Goal: Information Seeking & Learning: Learn about a topic

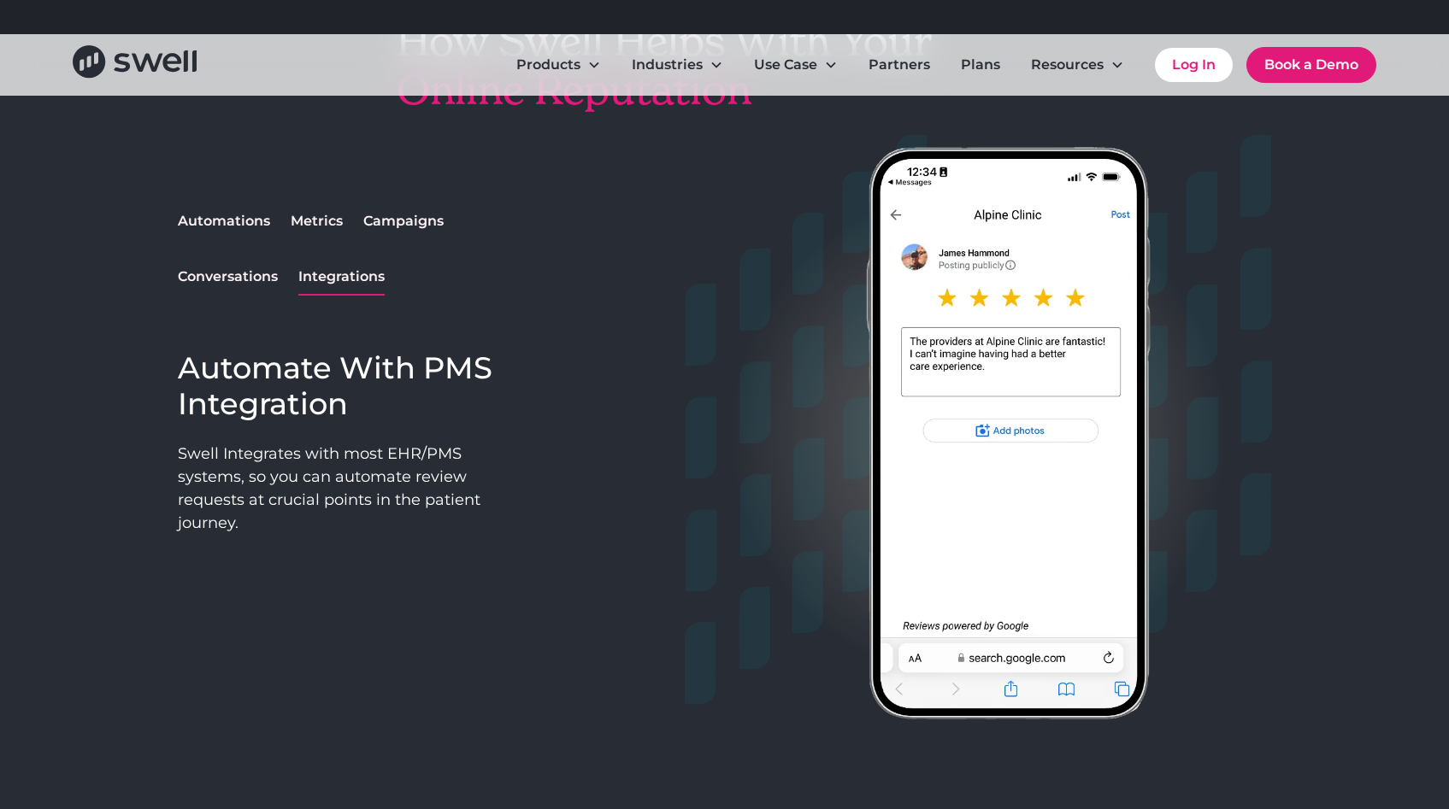
scroll to position [1413, 0]
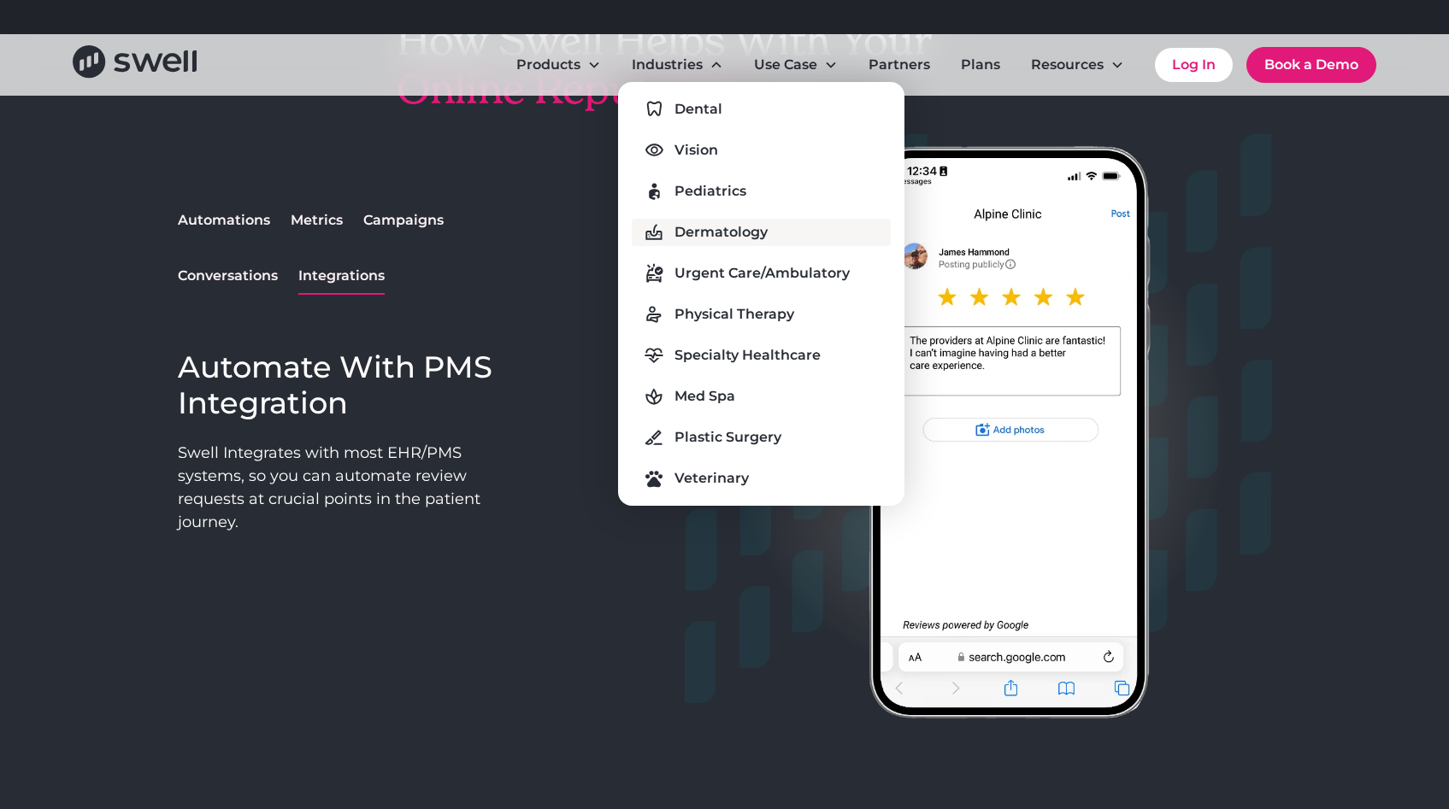
click at [708, 232] on div "Dermatology" at bounding box center [720, 232] width 93 height 21
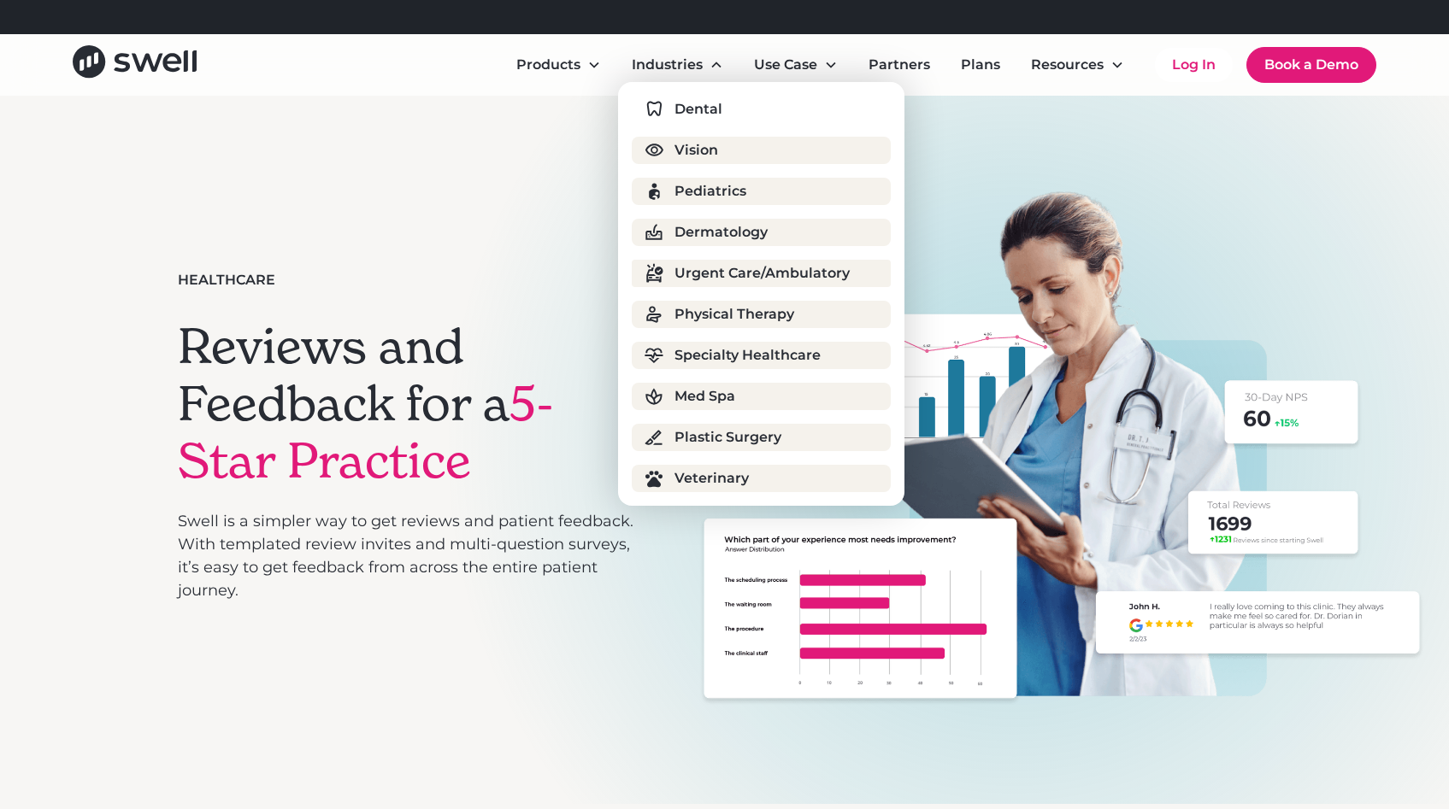
click at [761, 277] on div "Urgent Care/Ambulatory" at bounding box center [761, 273] width 175 height 21
click at [740, 330] on div "Dental Vision Pediatrics Dermatology Urgent Care/Ambulatory Physical Therapy Sp…" at bounding box center [761, 294] width 258 height 397
click at [743, 350] on div "Specialty Healthcare" at bounding box center [747, 355] width 146 height 21
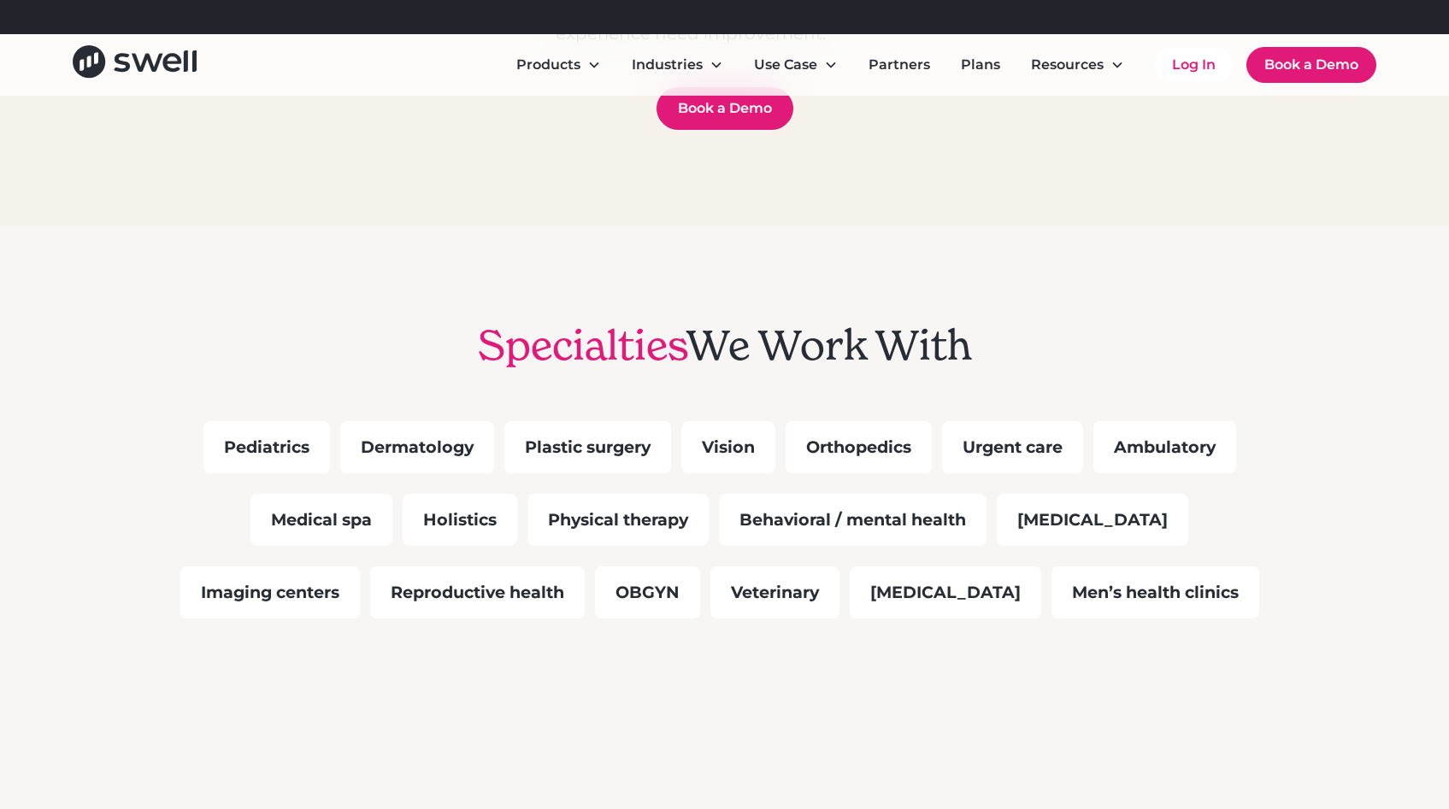
scroll to position [1264, 0]
click at [821, 453] on div "Orthopedics" at bounding box center [858, 446] width 146 height 52
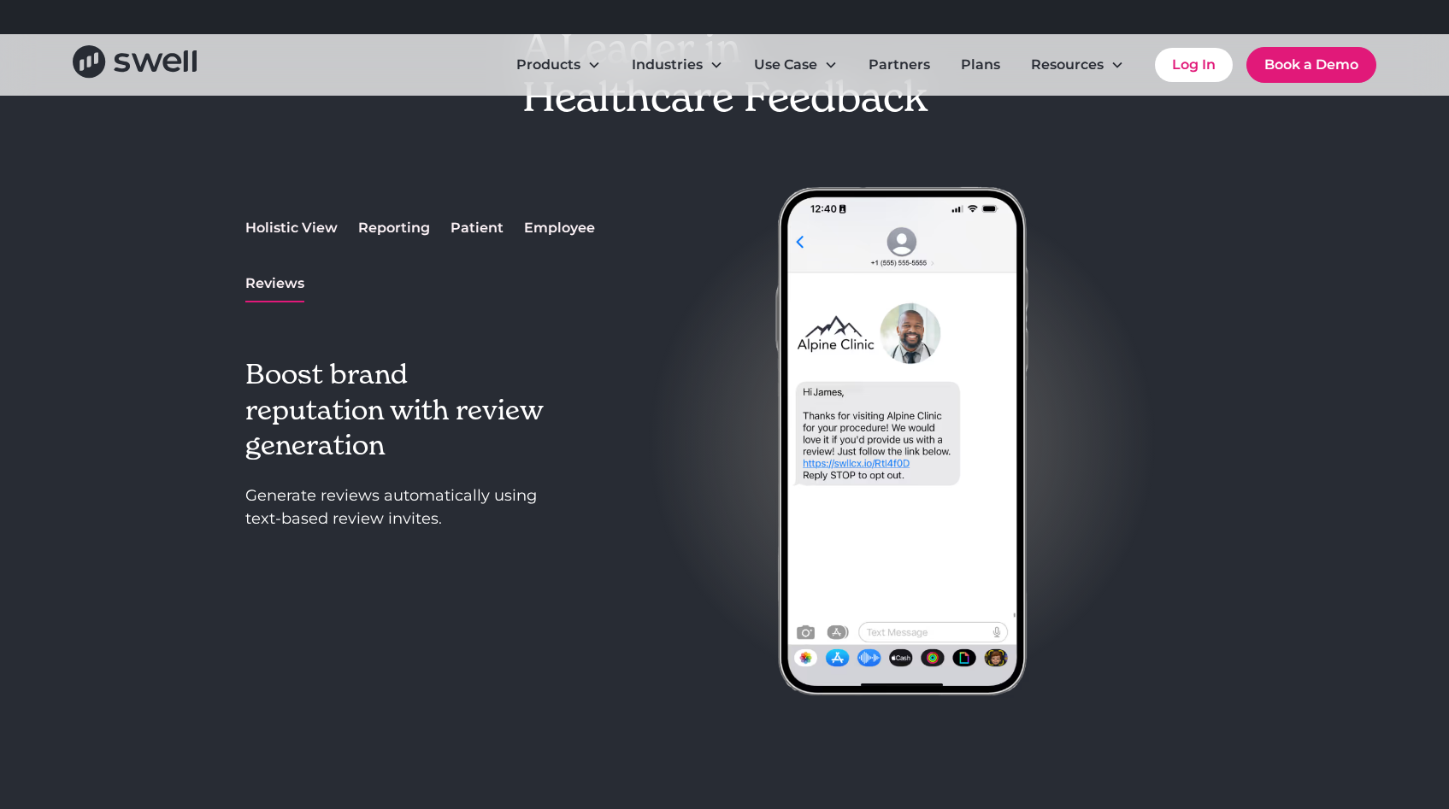
scroll to position [2061, 0]
click at [391, 227] on div "Reporting" at bounding box center [394, 227] width 72 height 21
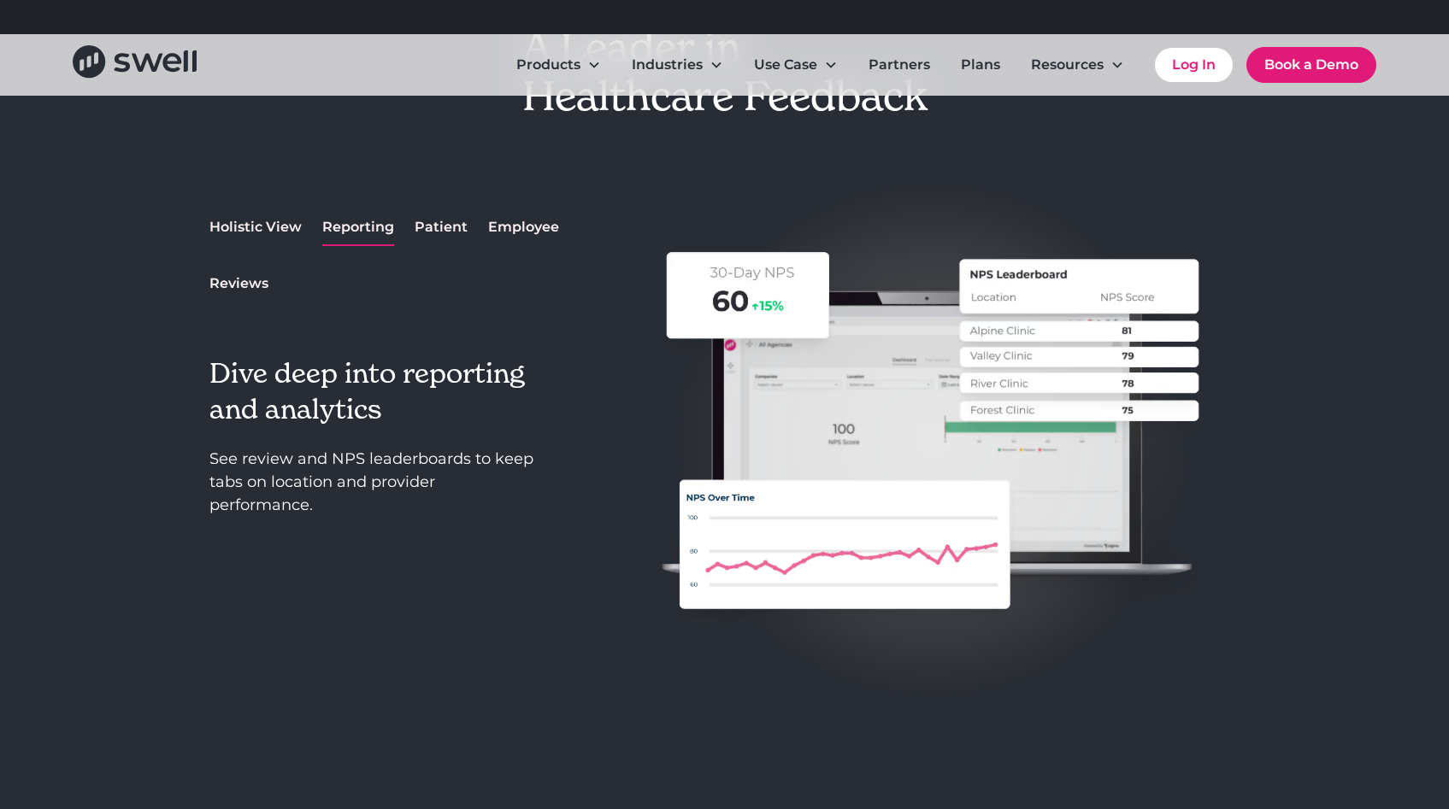
click at [423, 217] on div "Patient" at bounding box center [440, 227] width 53 height 21
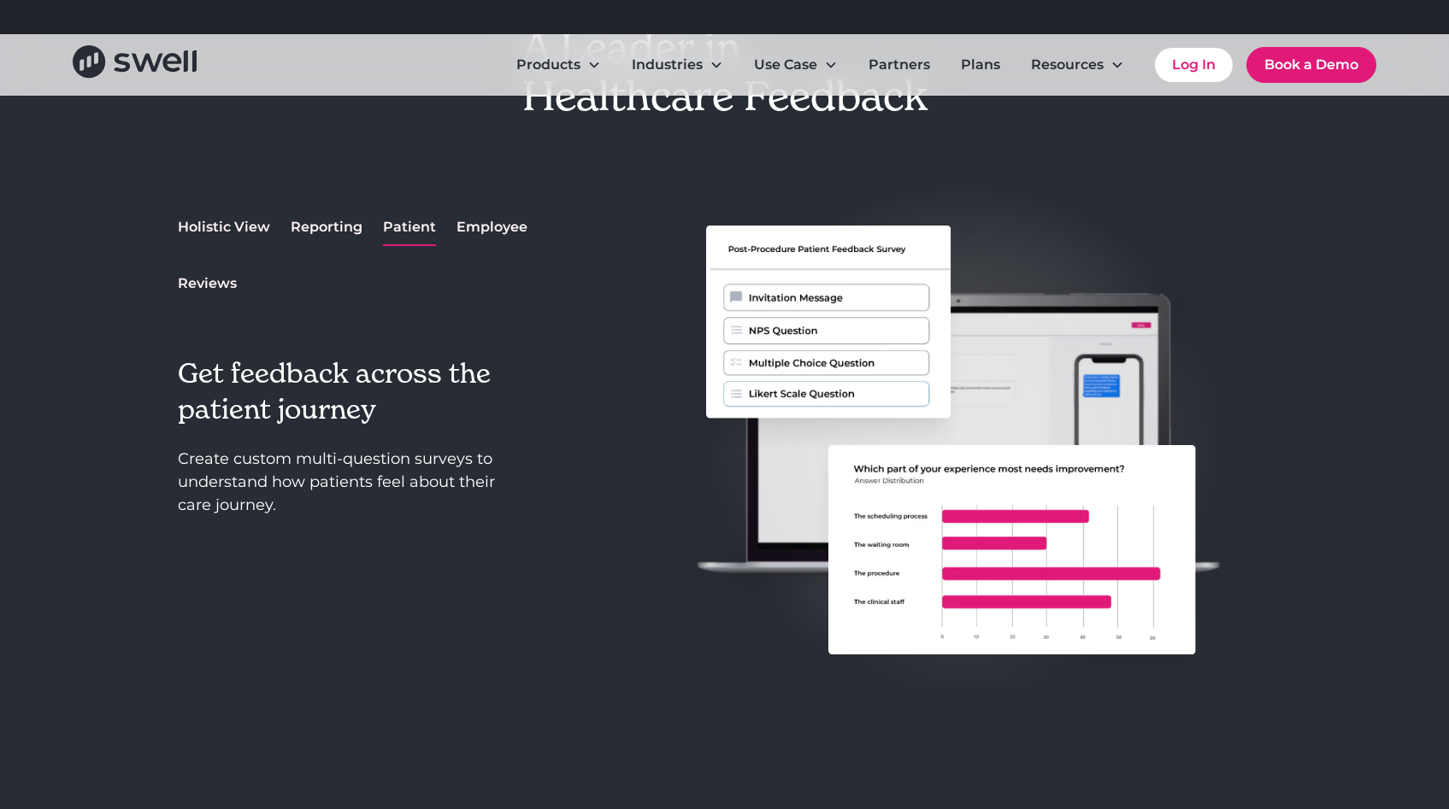
click at [503, 231] on div "Employee" at bounding box center [491, 227] width 71 height 21
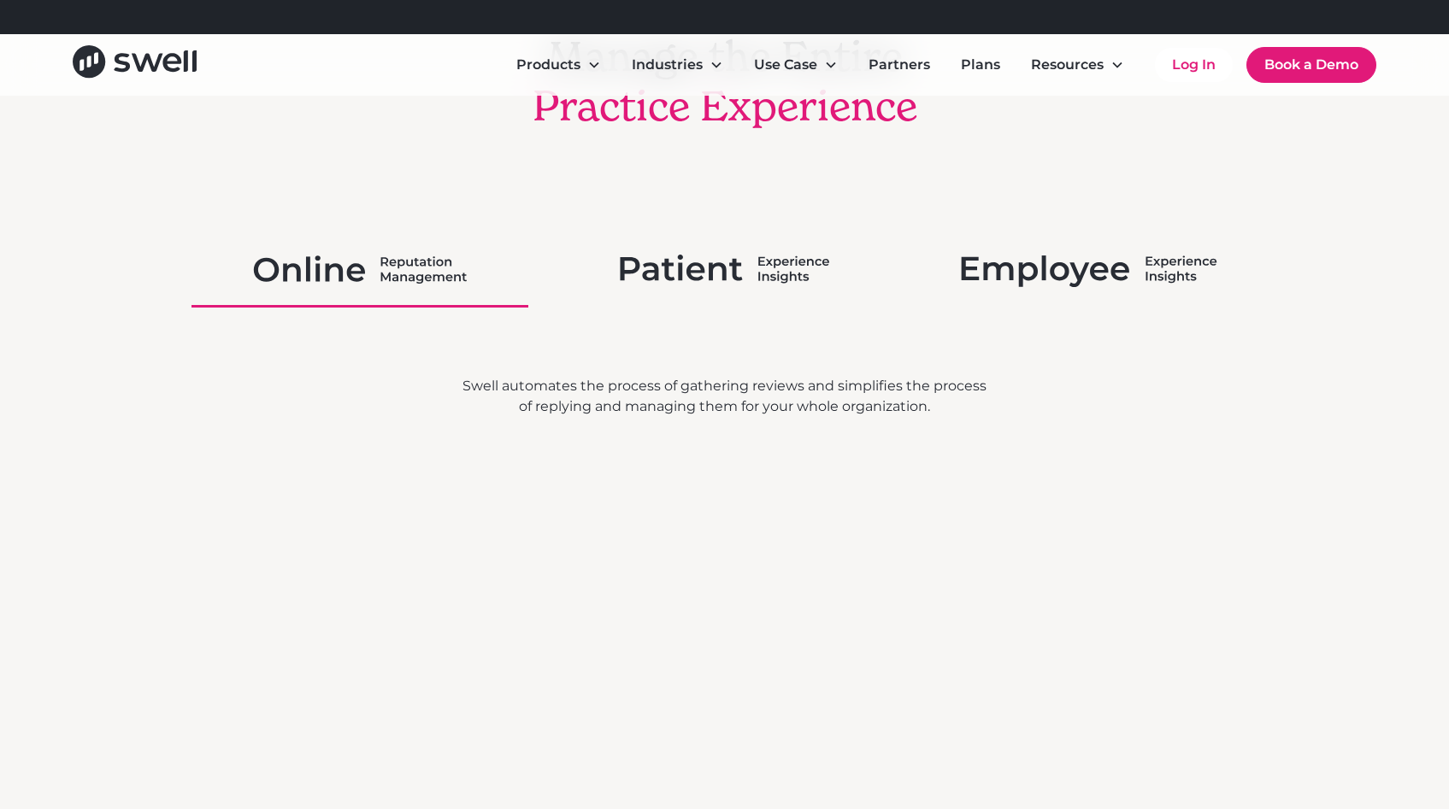
scroll to position [2960, 0]
click at [782, 254] on img at bounding box center [724, 268] width 209 height 44
click at [1055, 287] on img at bounding box center [1089, 268] width 256 height 44
click at [648, 275] on img at bounding box center [724, 268] width 209 height 44
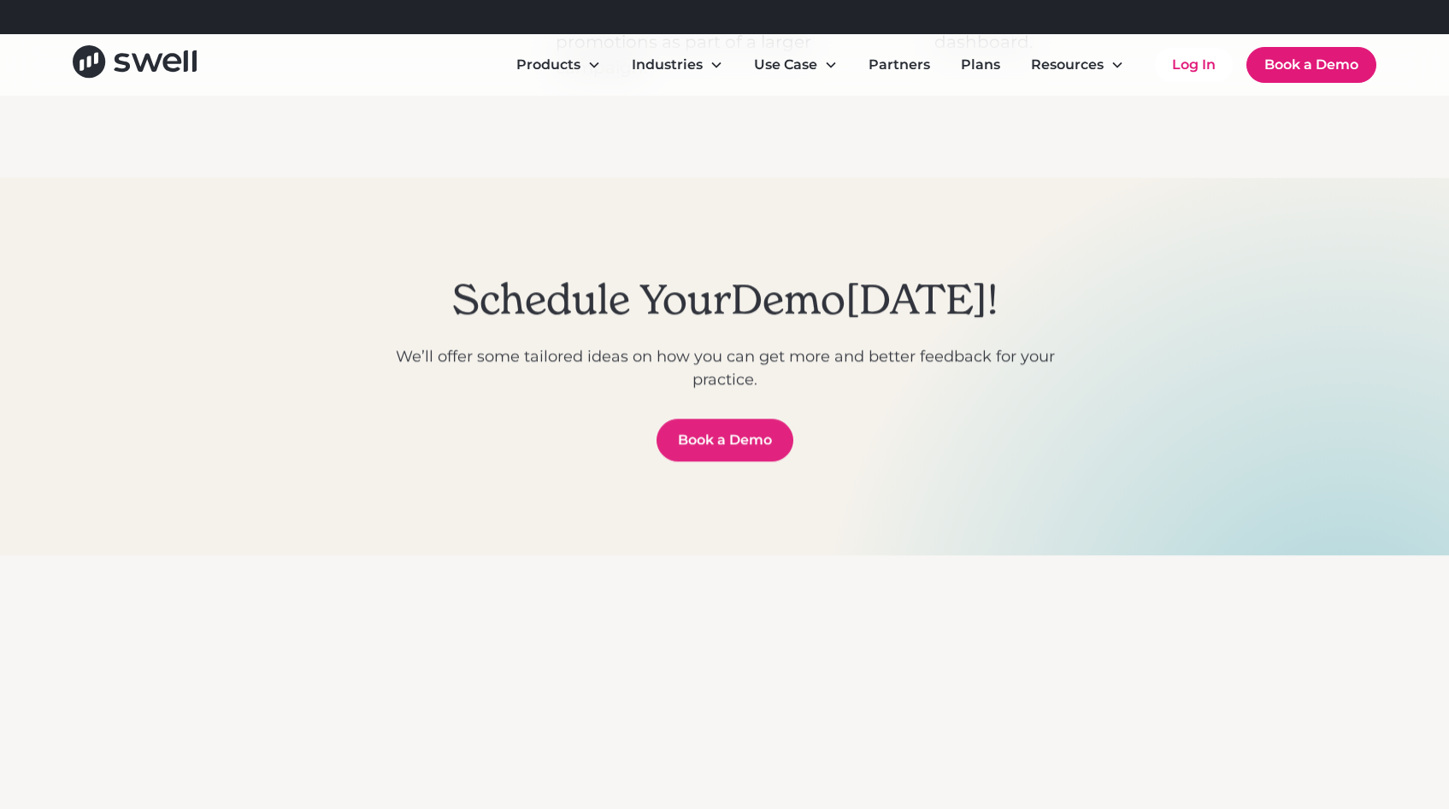
scroll to position [6256, 0]
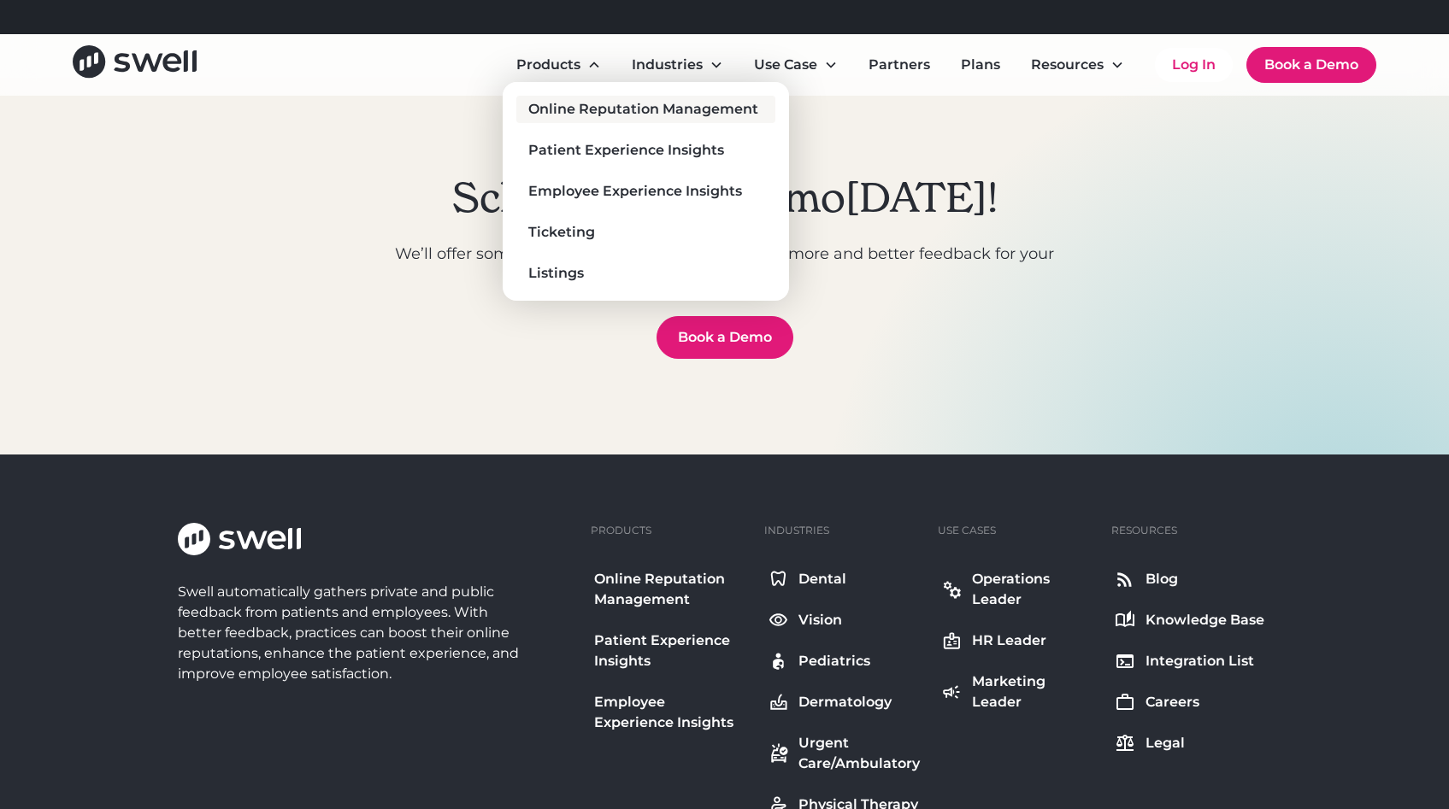
click at [562, 117] on div "Online Reputation Management" at bounding box center [643, 109] width 230 height 21
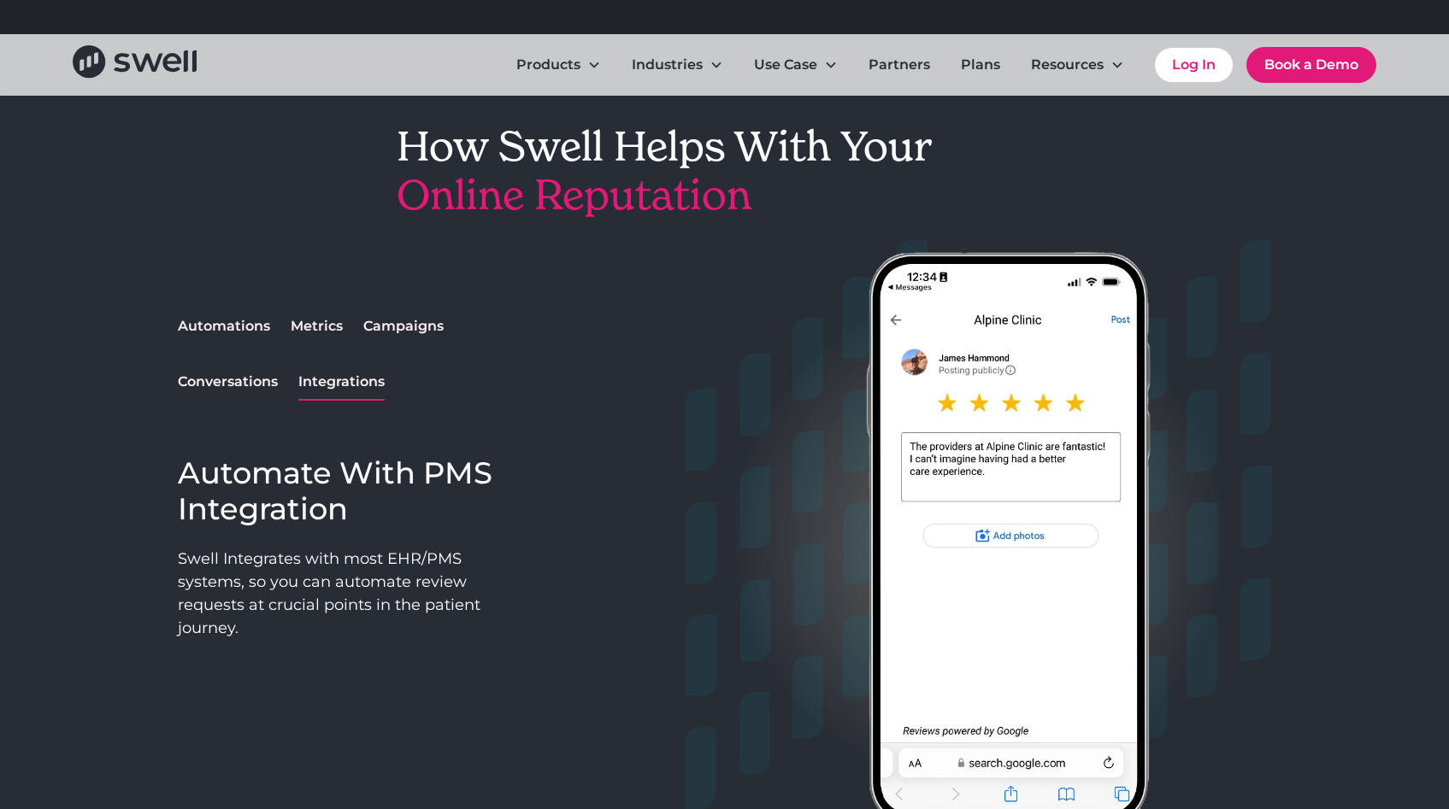
scroll to position [1306, 0]
click at [226, 384] on div "Conversations" at bounding box center [228, 383] width 100 height 21
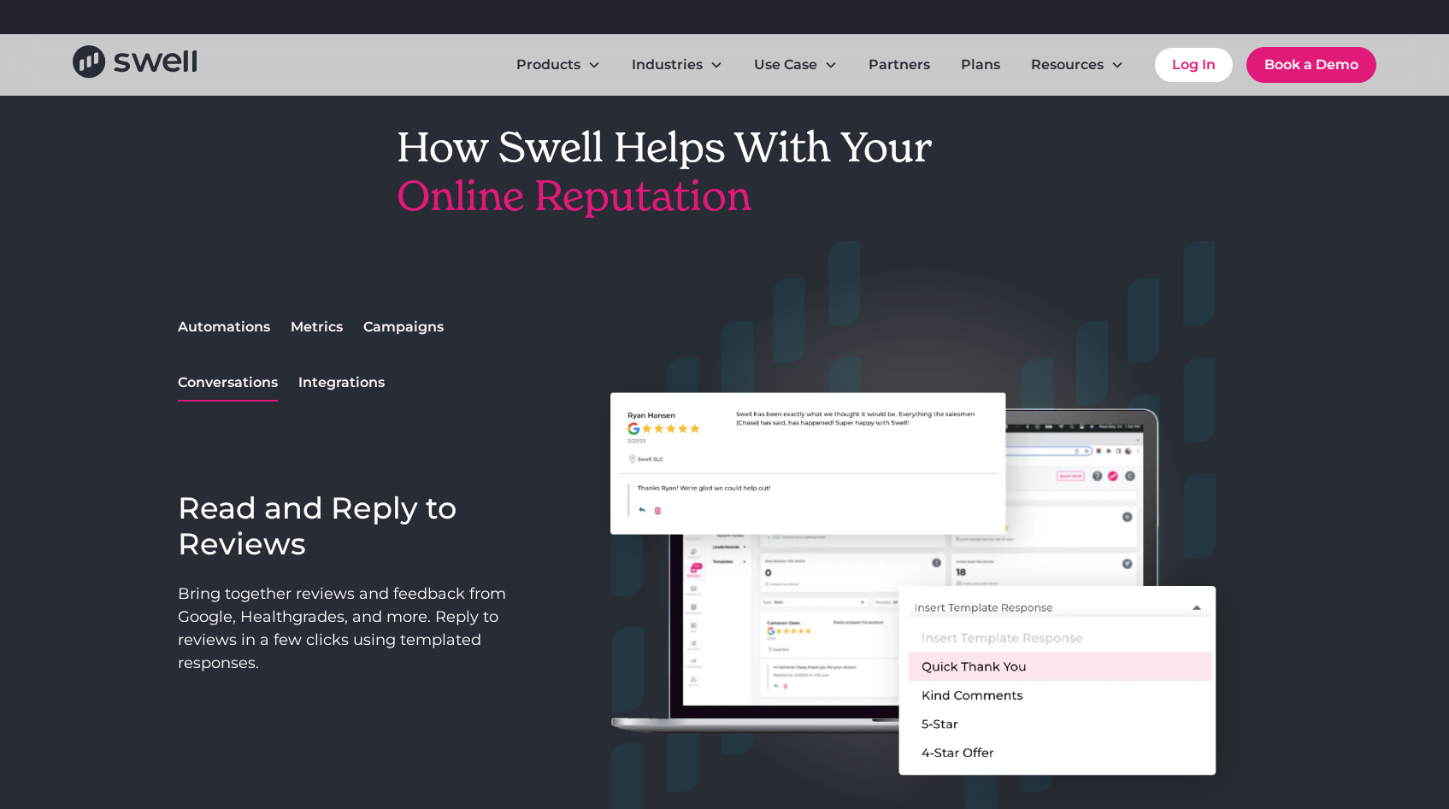
click at [398, 320] on div "Campaigns" at bounding box center [403, 327] width 80 height 21
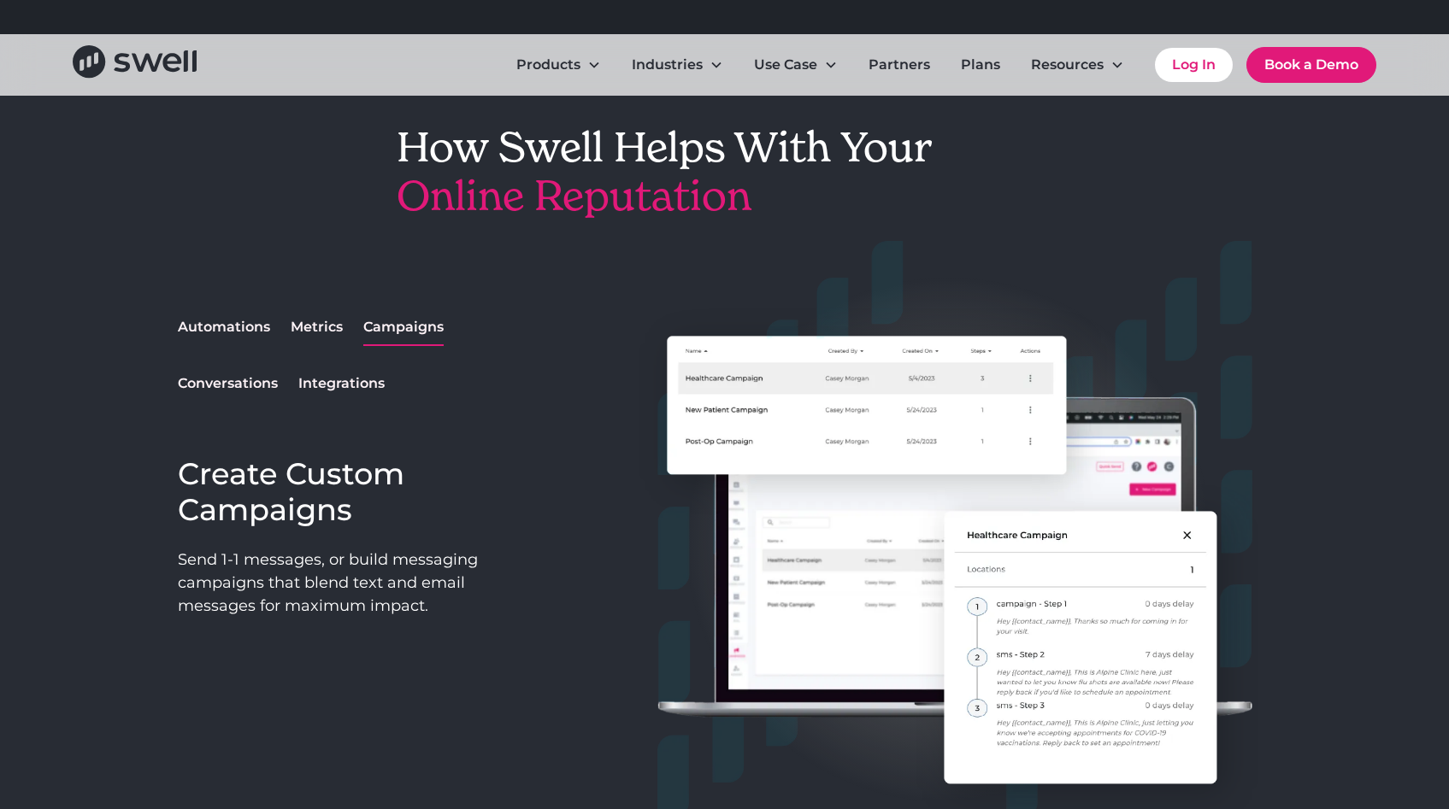
click at [325, 329] on div "Metrics" at bounding box center [317, 327] width 52 height 21
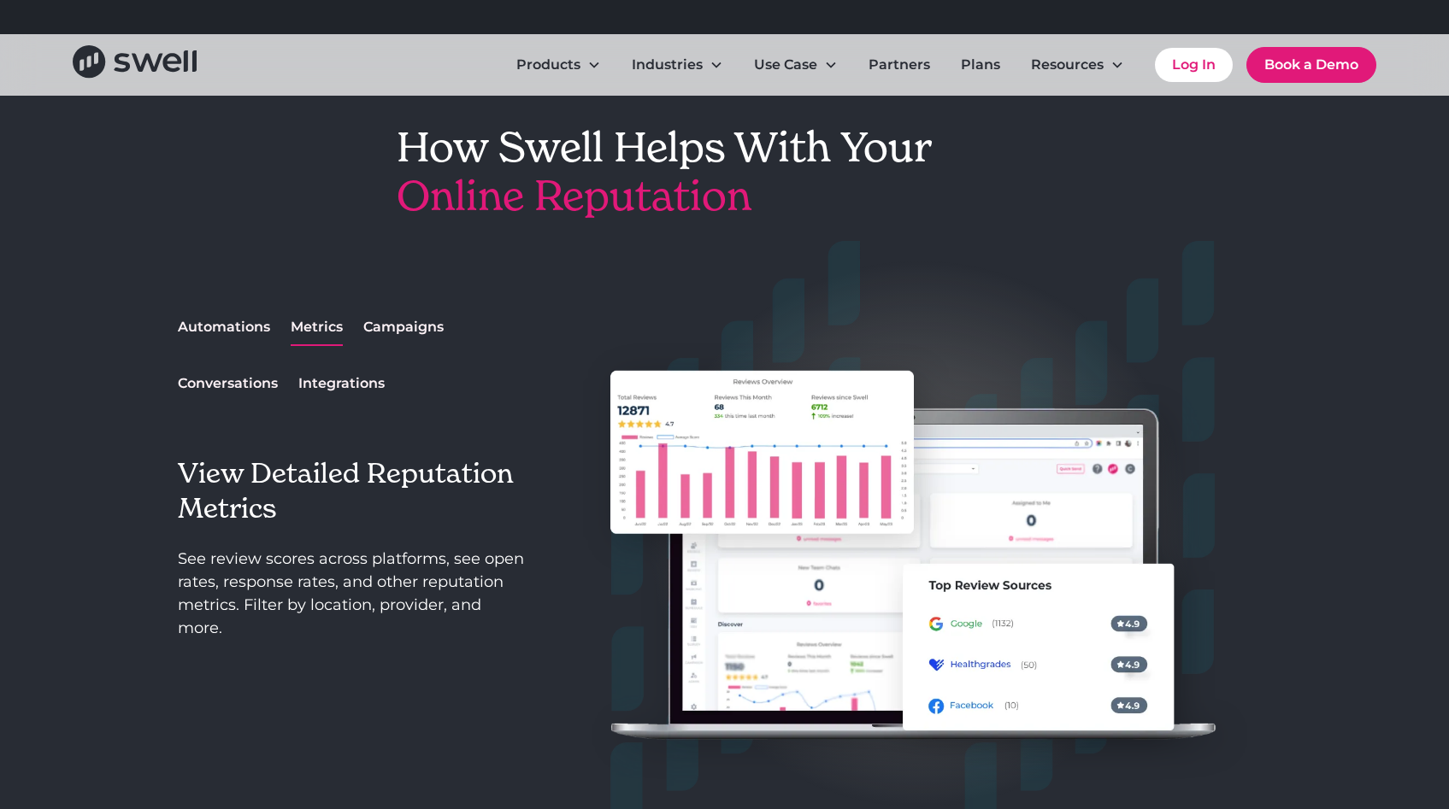
click at [220, 334] on div "Automations" at bounding box center [224, 327] width 92 height 21
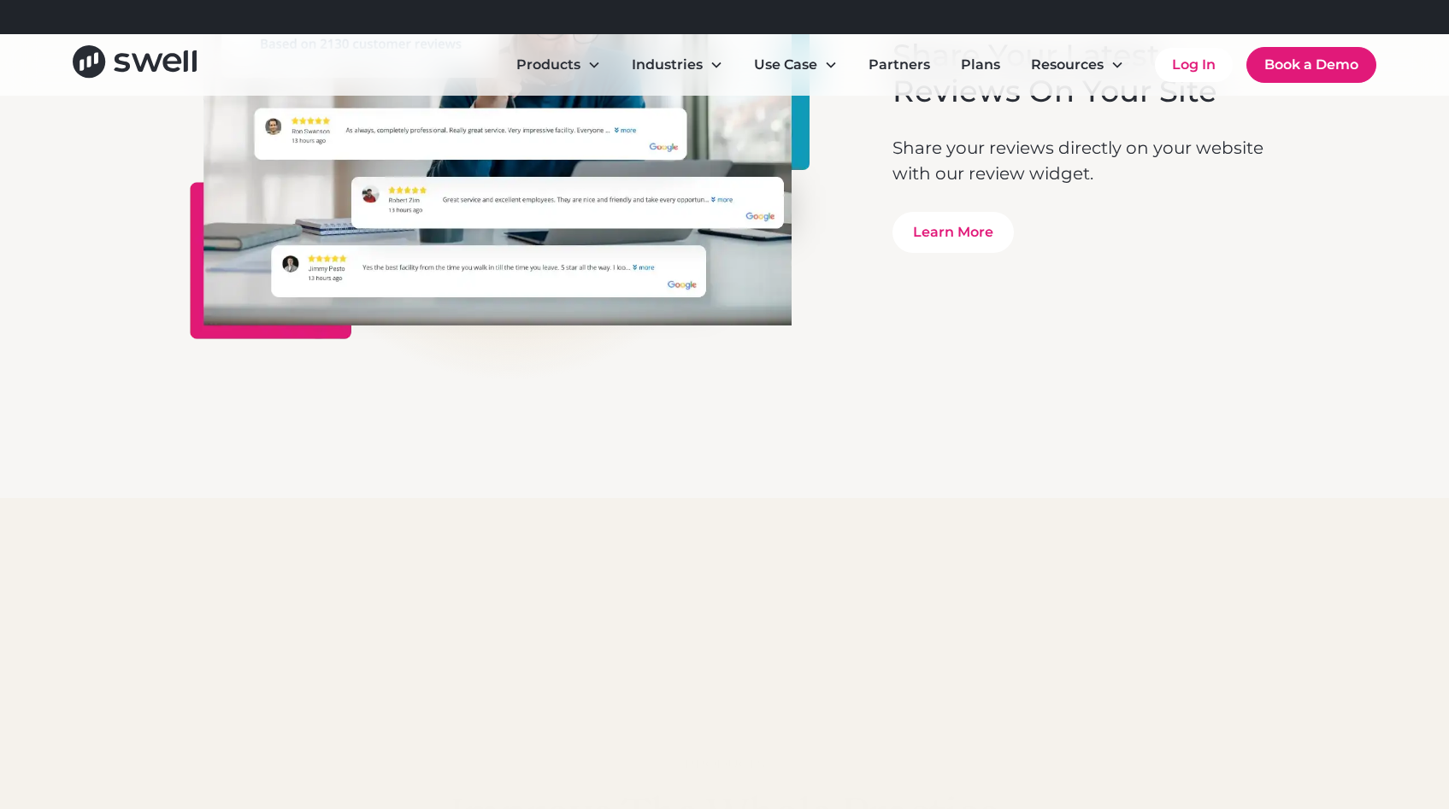
scroll to position [5060, 0]
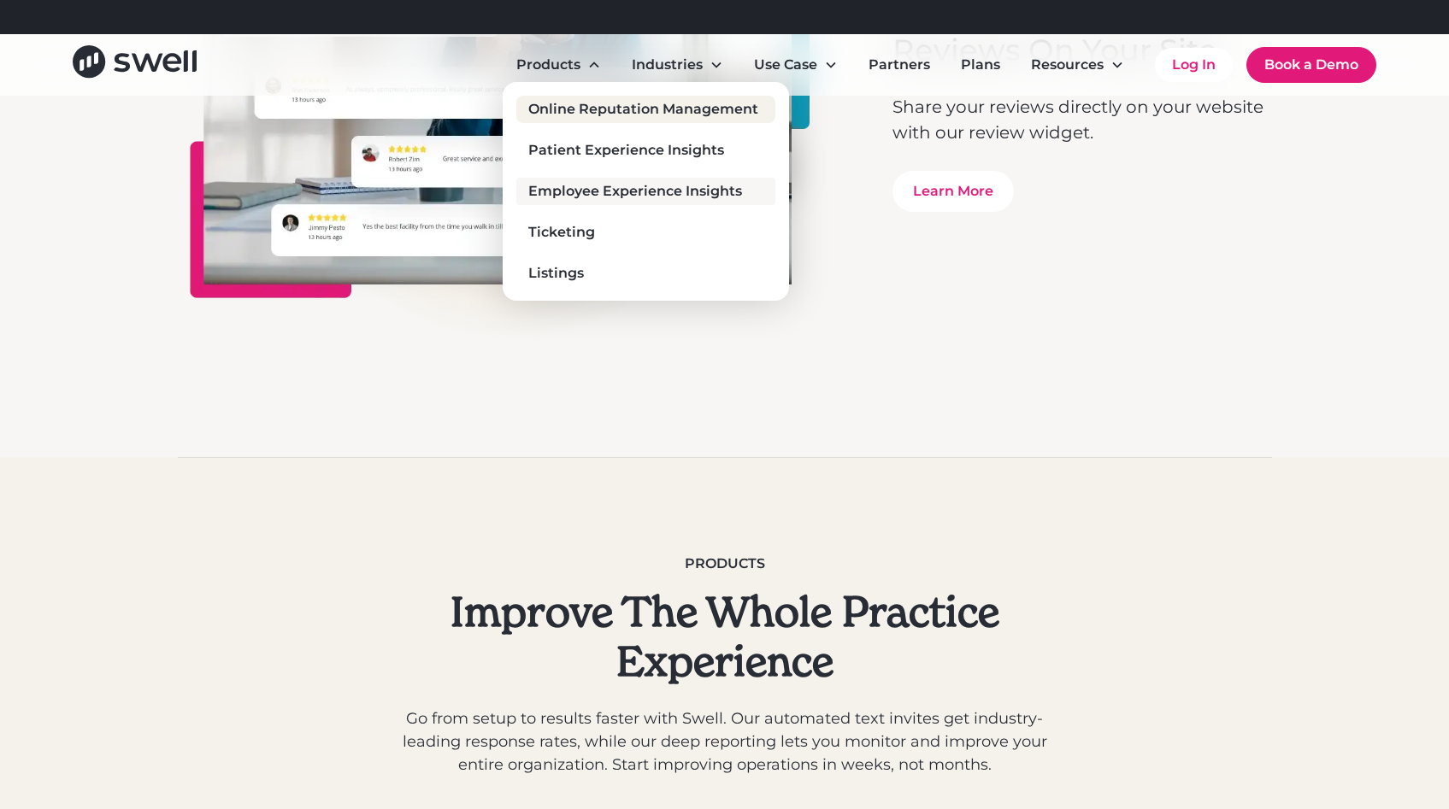
click at [568, 183] on div "Employee Experience Insights" at bounding box center [635, 191] width 214 height 21
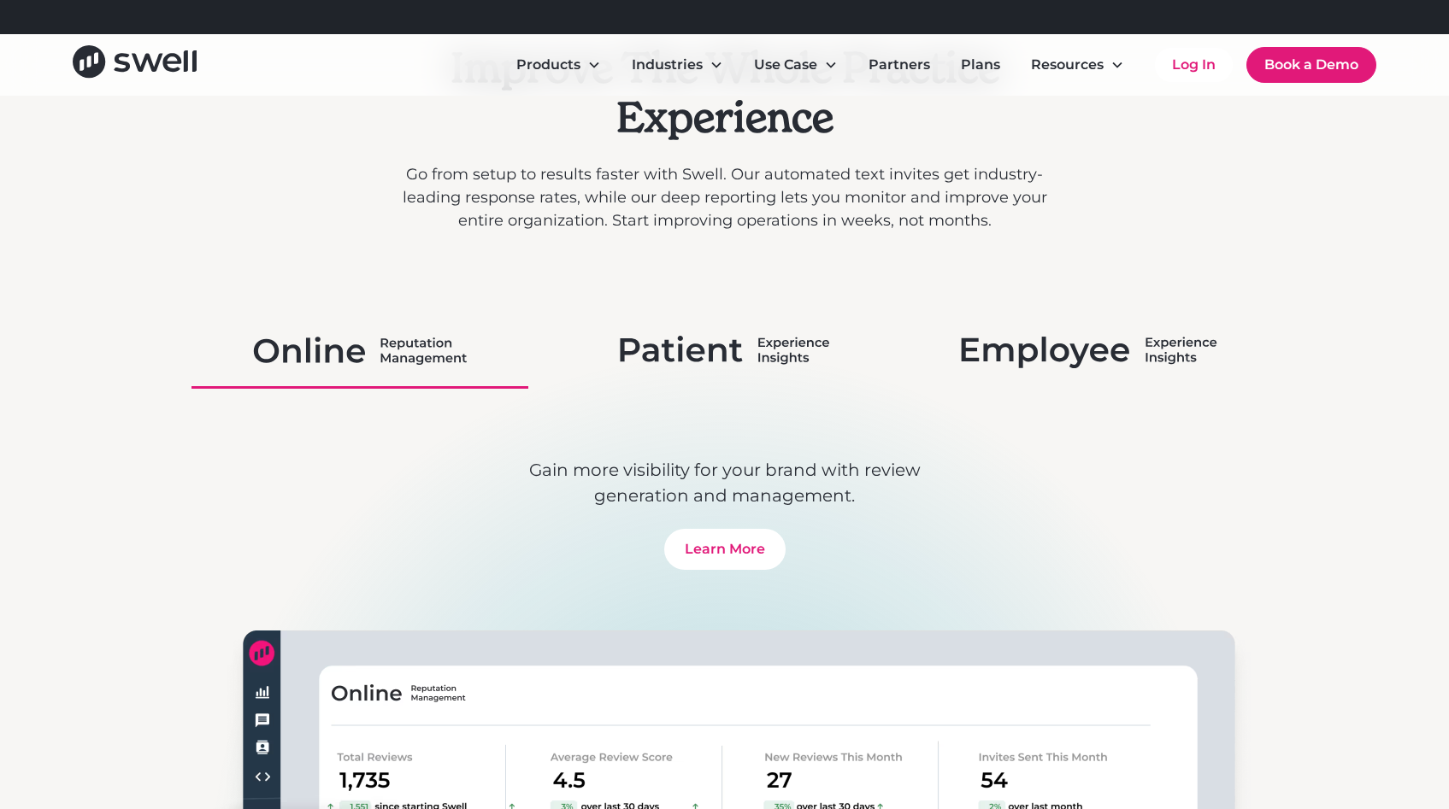
scroll to position [8292, 0]
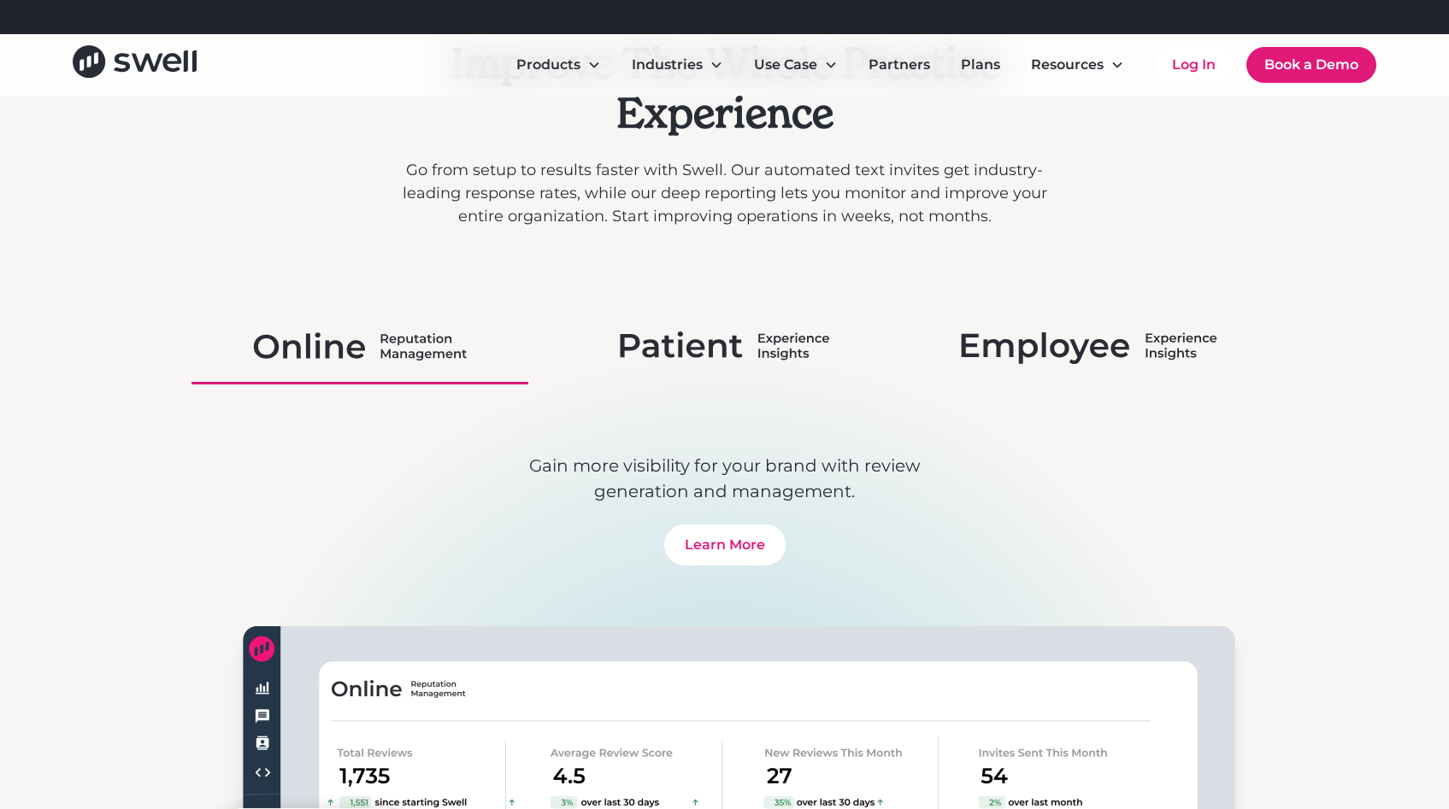
click at [770, 365] on img at bounding box center [724, 346] width 209 height 44
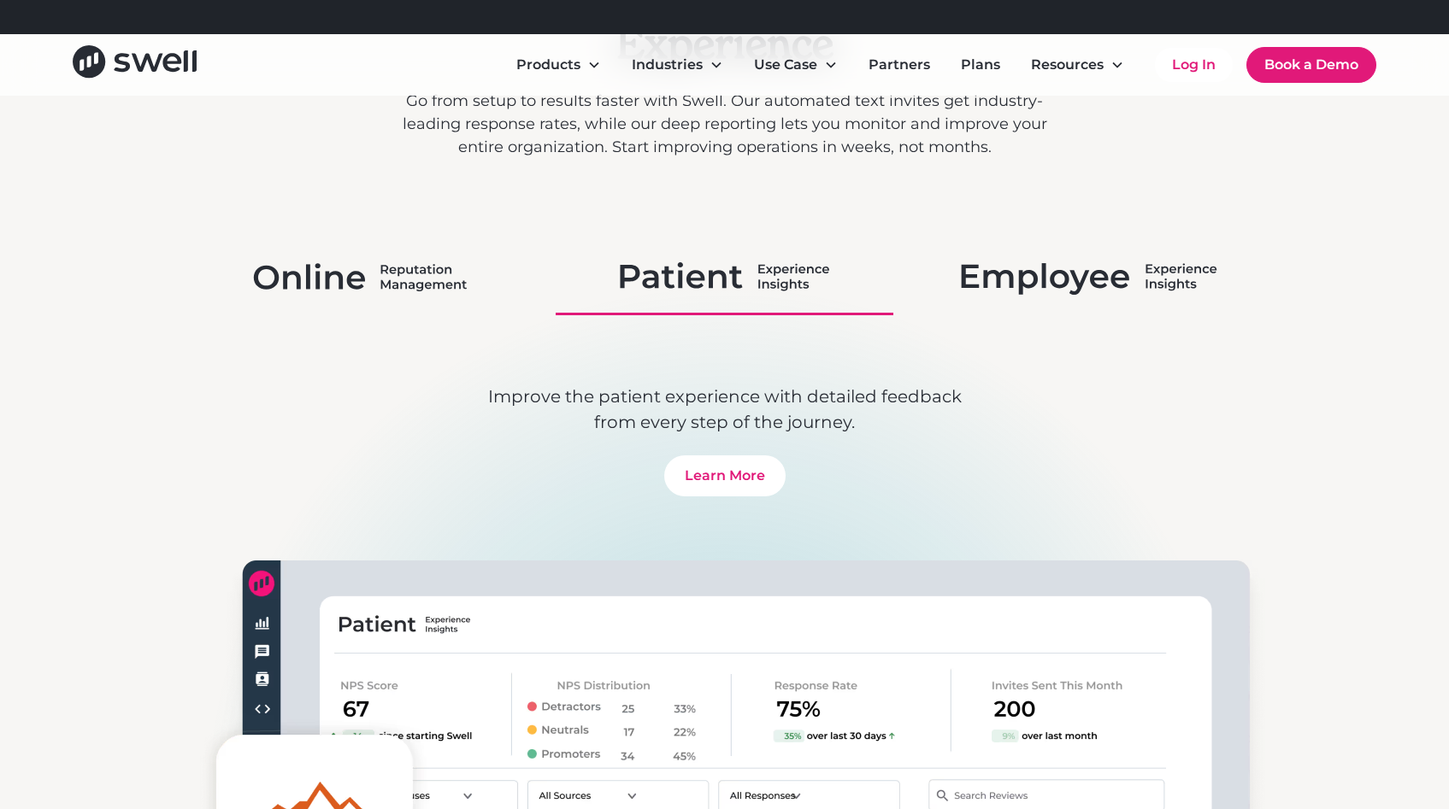
scroll to position [8363, 0]
click at [1120, 282] on img at bounding box center [1089, 275] width 256 height 44
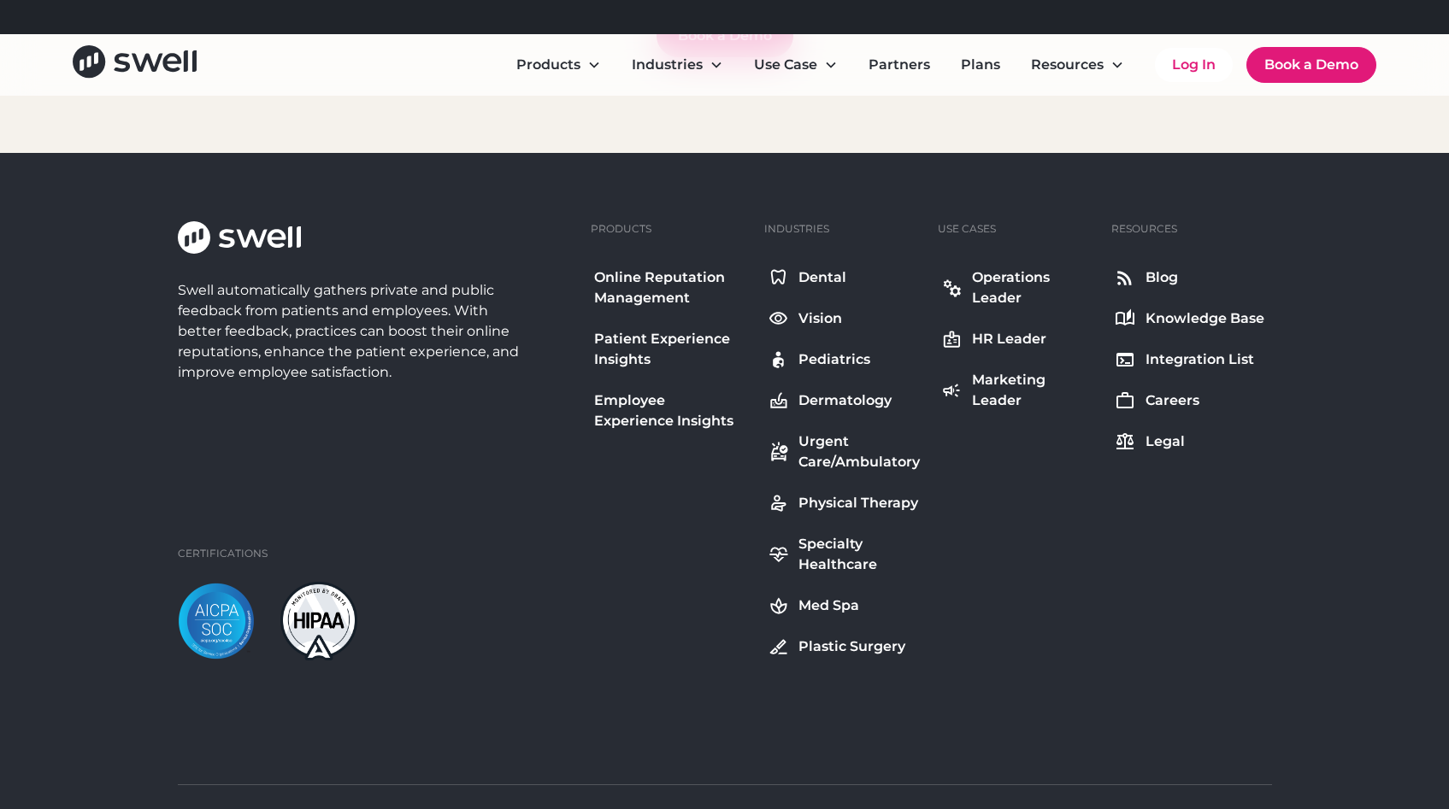
scroll to position [10048, 0]
